Goal: Use online tool/utility: Utilize a website feature to perform a specific function

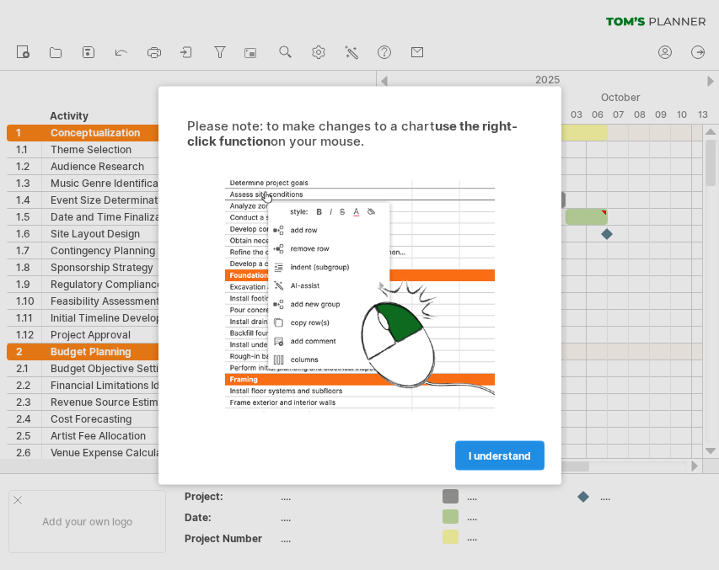
click at [498, 455] on span "I understand" at bounding box center [499, 455] width 62 height 13
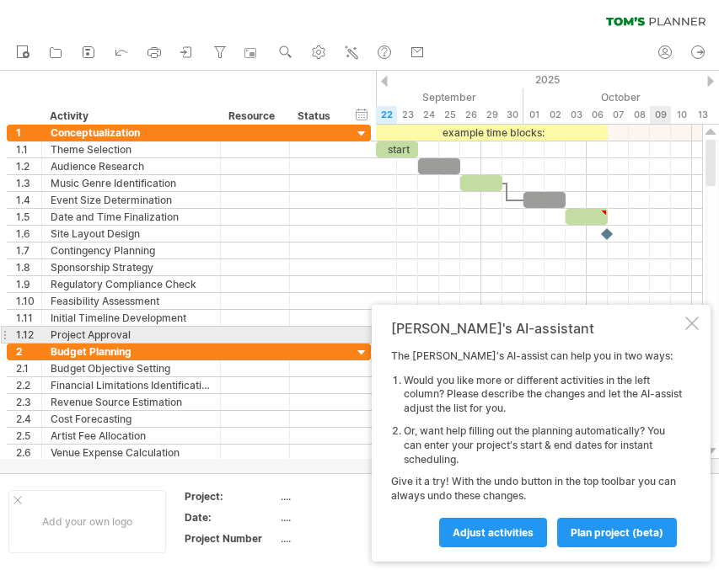
click at [688, 328] on div at bounding box center [691, 323] width 13 height 13
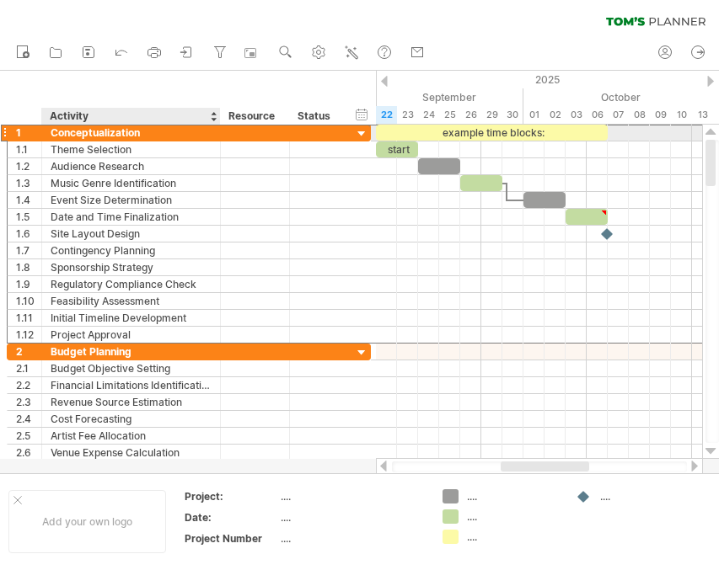
click at [79, 135] on div "Conceptualization" at bounding box center [131, 133] width 161 height 16
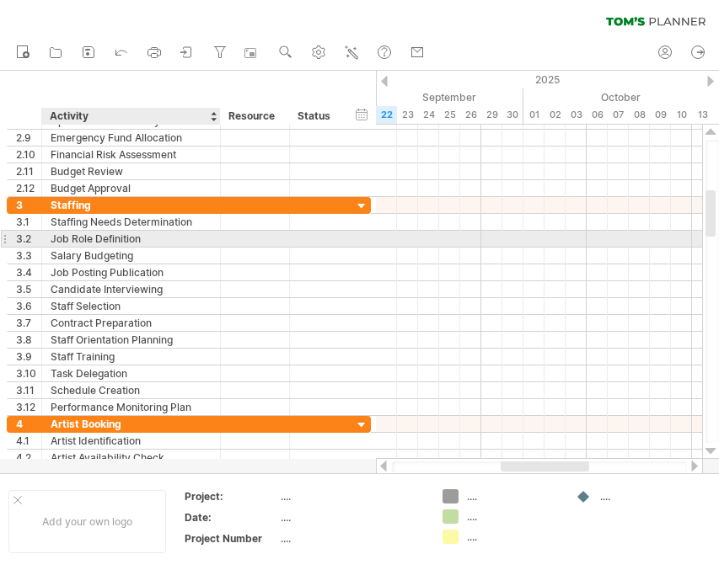
click at [151, 239] on div "Job Role Definition" at bounding box center [131, 239] width 161 height 16
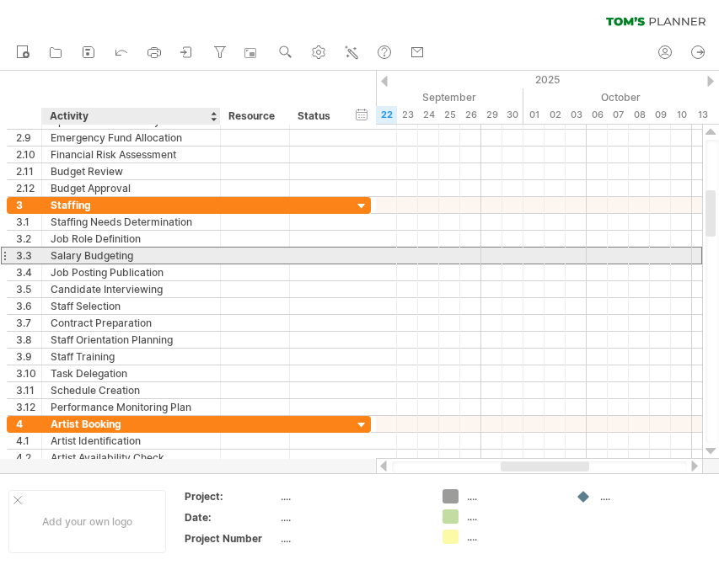
click at [147, 257] on div "Salary Budgeting" at bounding box center [131, 256] width 161 height 16
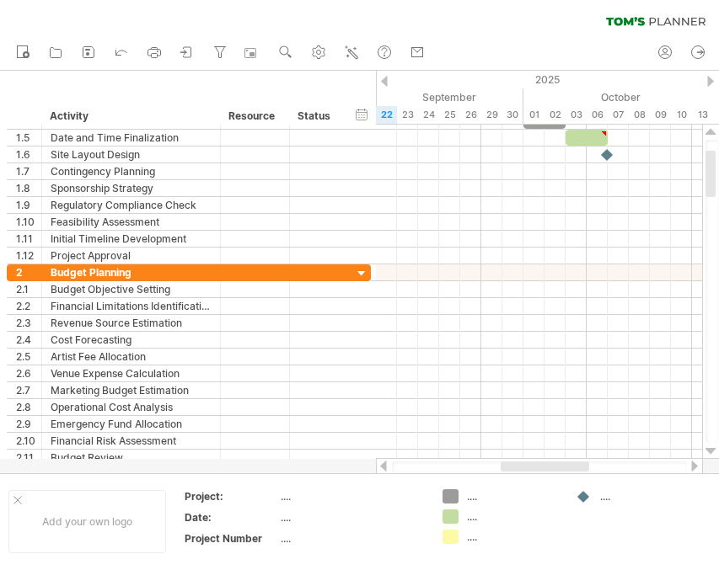
click at [709, 80] on div at bounding box center [710, 81] width 7 height 11
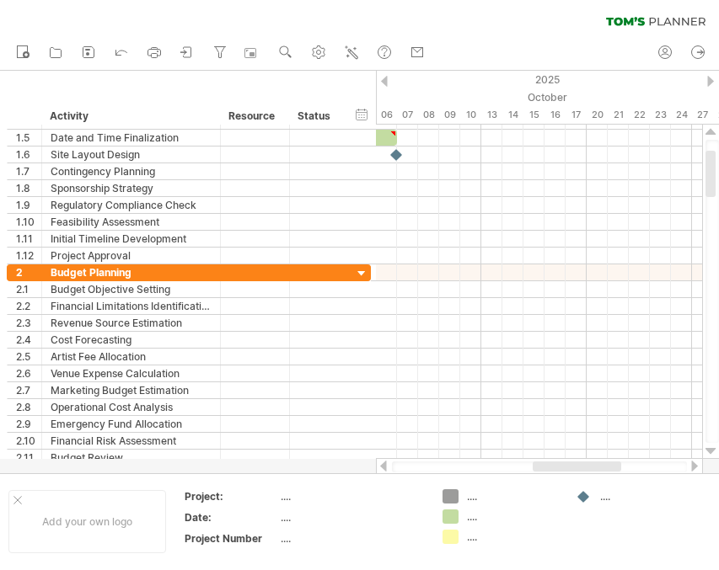
click at [707, 79] on div at bounding box center [710, 81] width 7 height 11
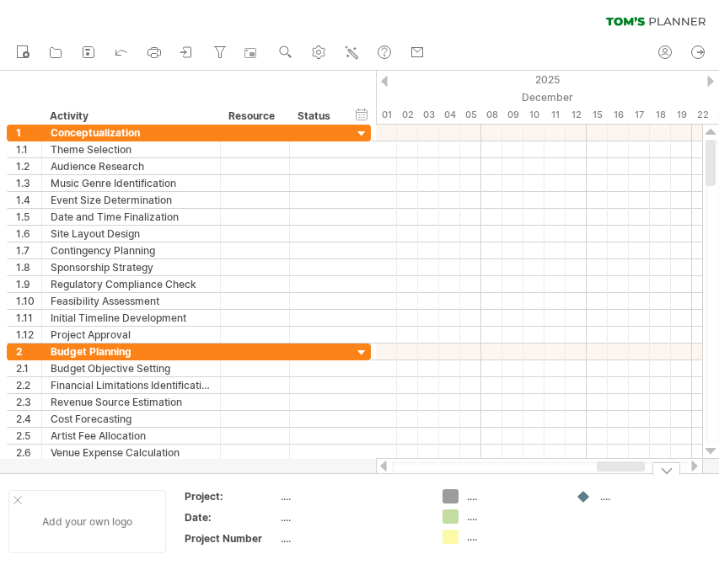
click at [11, 497] on div "Add your own logo" at bounding box center [87, 521] width 158 height 63
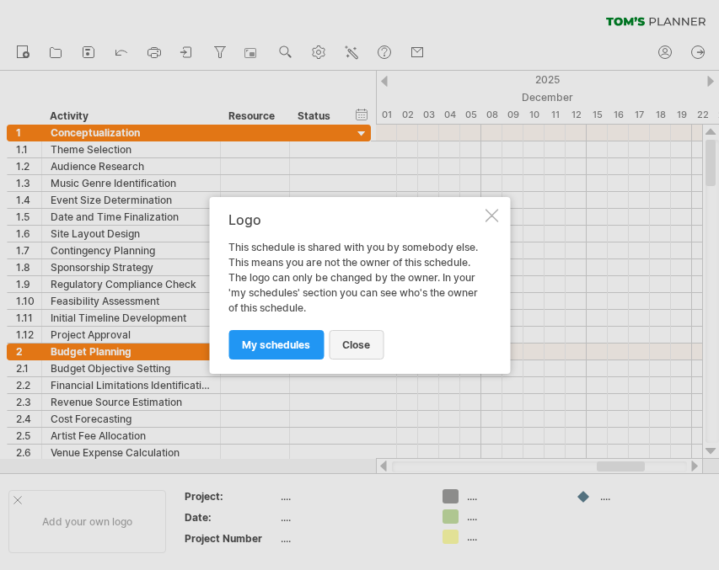
click at [354, 340] on span "close" at bounding box center [356, 345] width 28 height 13
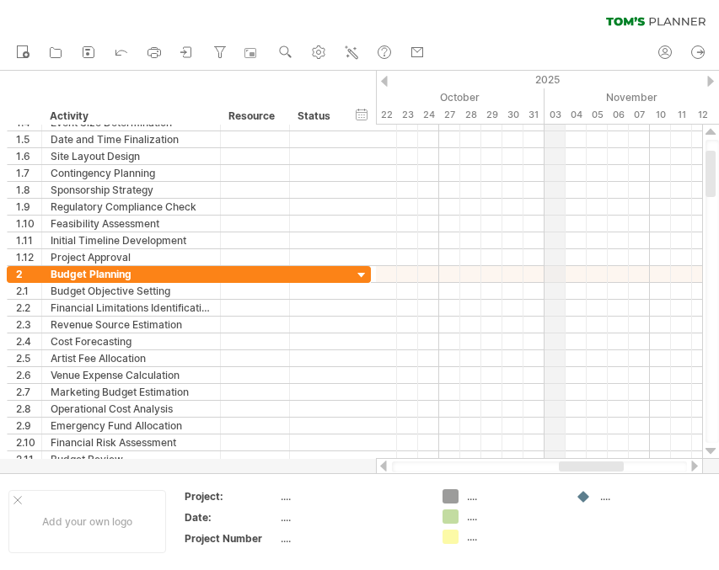
click at [560, 119] on div "03" at bounding box center [554, 115] width 21 height 18
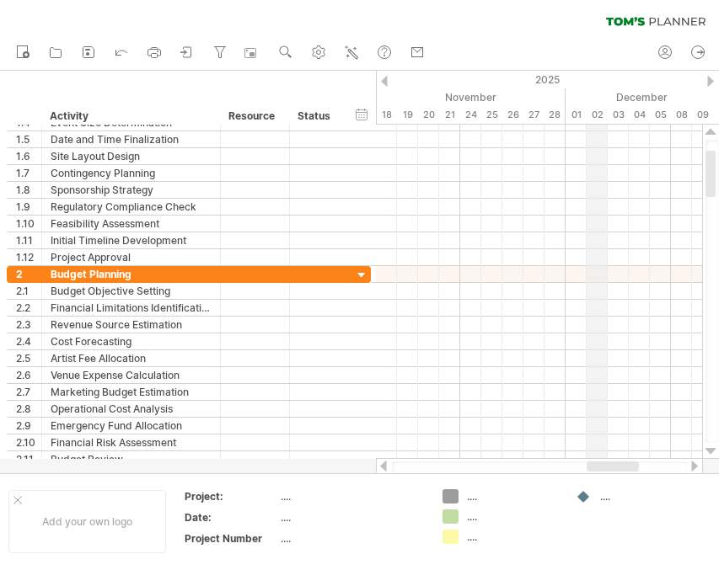
click at [598, 116] on div "02" at bounding box center [596, 115] width 21 height 18
